Goal: Information Seeking & Learning: Check status

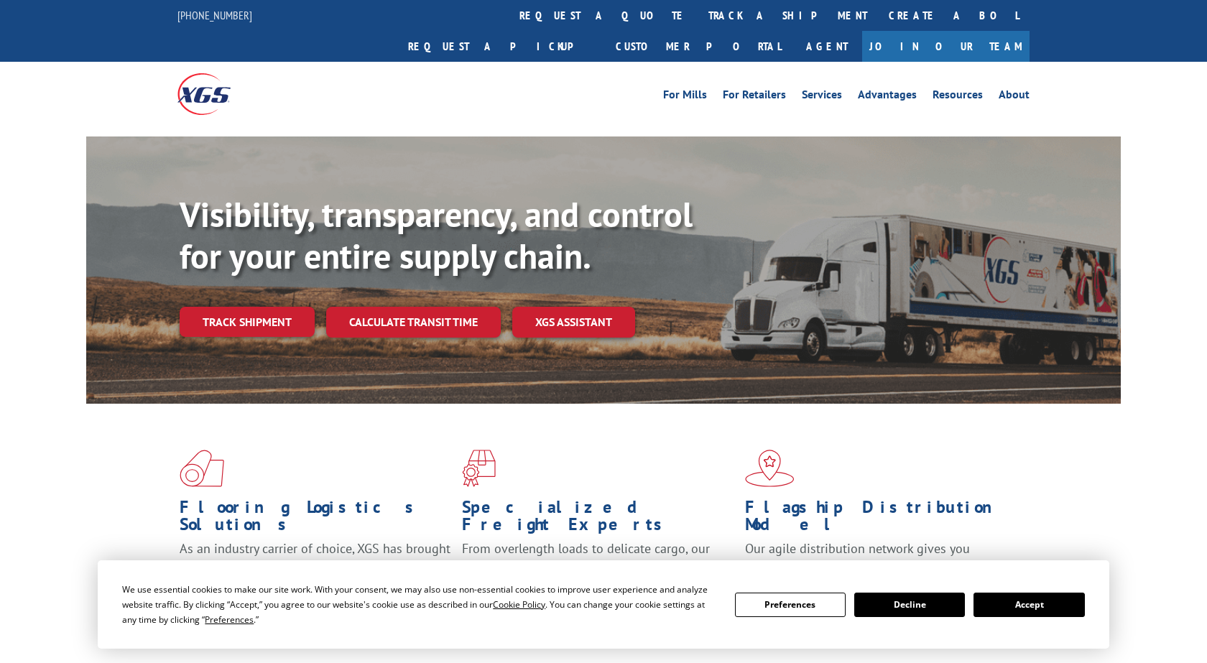
click at [269, 307] on link "Track shipment" at bounding box center [247, 322] width 135 height 30
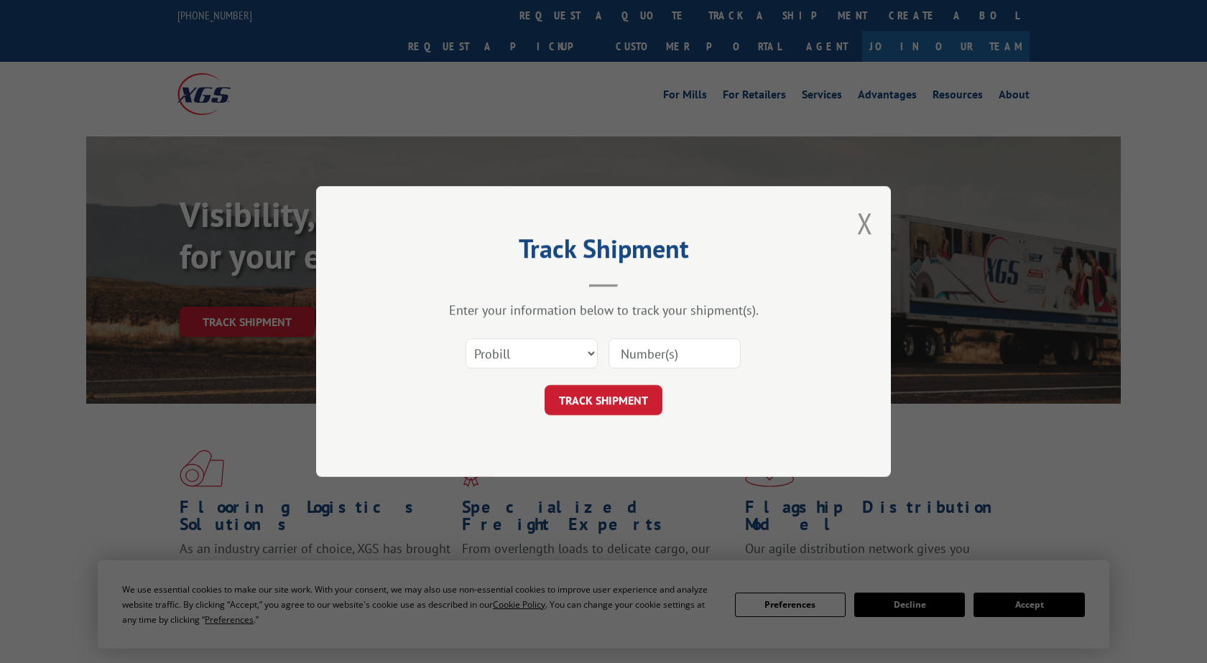
click at [659, 358] on input at bounding box center [674, 353] width 132 height 30
paste input "2872391"
type input "2872391"
click at [579, 408] on button "TRACK SHIPMENT" at bounding box center [604, 400] width 118 height 30
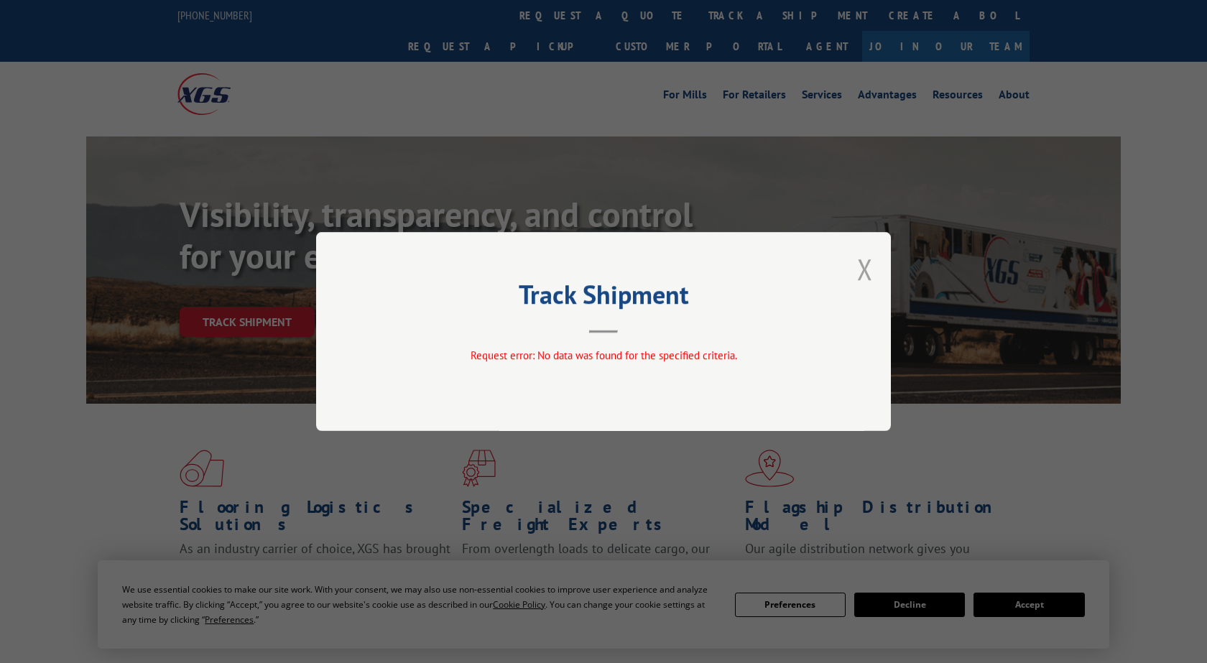
click at [869, 265] on button "Close modal" at bounding box center [865, 269] width 16 height 38
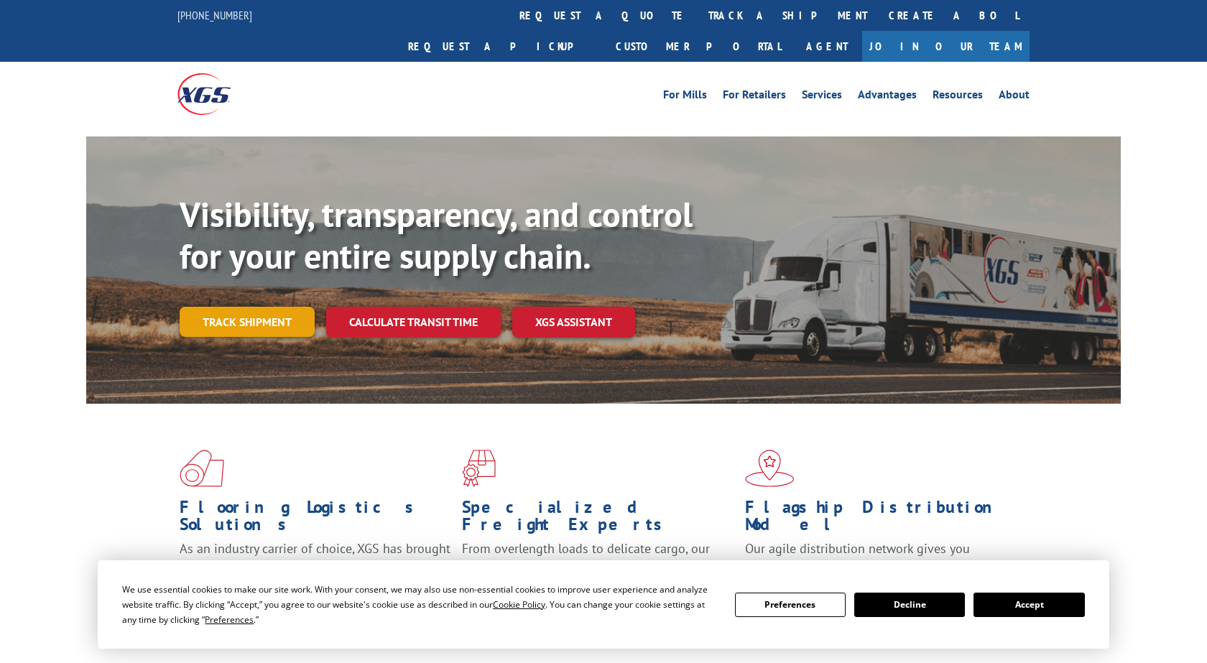
click at [246, 307] on link "Track shipment" at bounding box center [247, 322] width 135 height 30
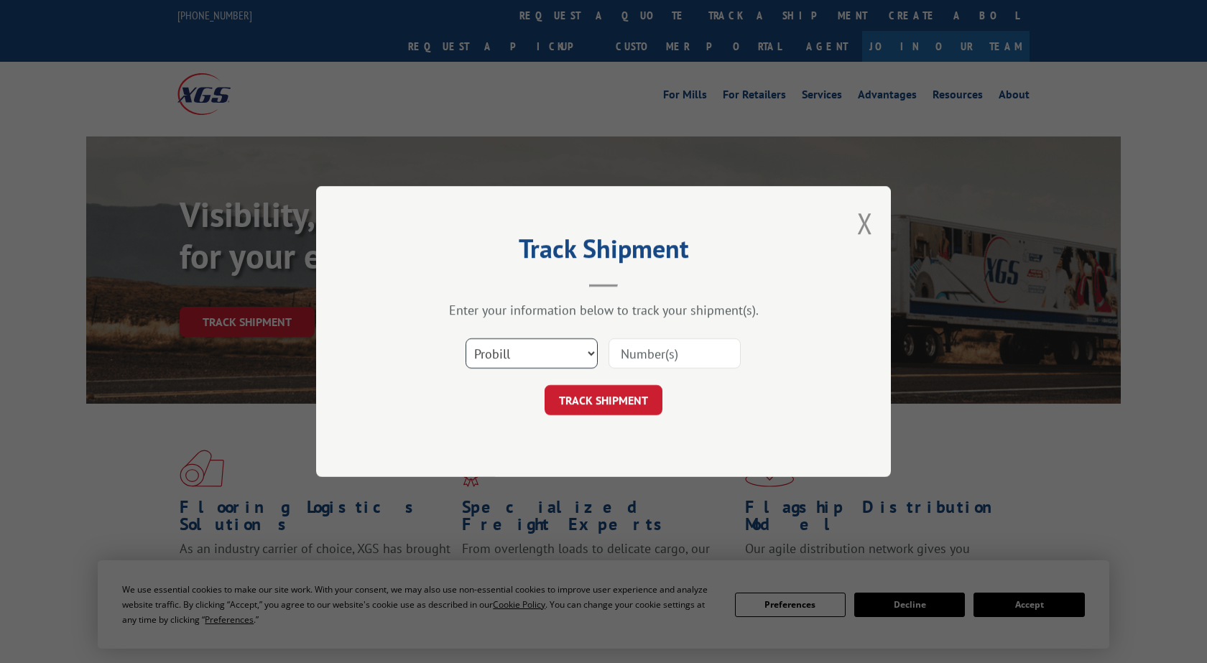
click at [465, 338] on select "Select category... Probill BOL PO" at bounding box center [531, 353] width 132 height 30
select select "po"
click option "PO" at bounding box center [0, 0] width 0 height 0
type input "296912152"
click at [598, 399] on button "TRACK SHIPMENT" at bounding box center [604, 400] width 118 height 30
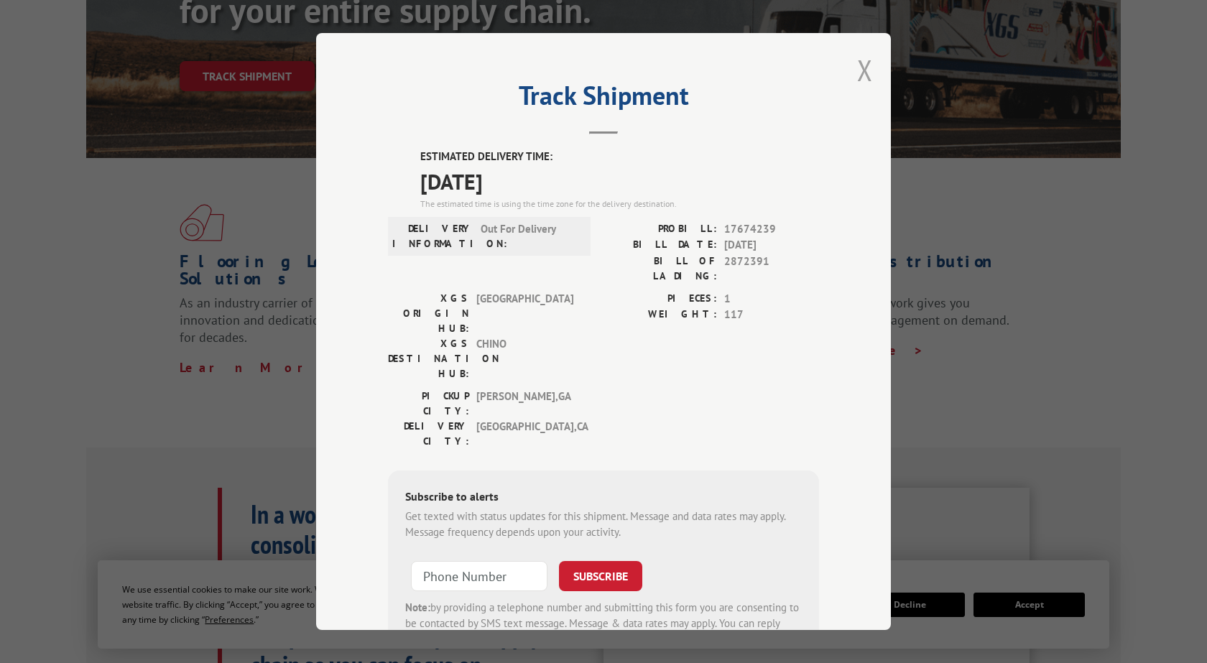
click at [864, 65] on button "Close modal" at bounding box center [865, 70] width 16 height 38
